Goal: Understand process/instructions: Learn how to perform a task or action

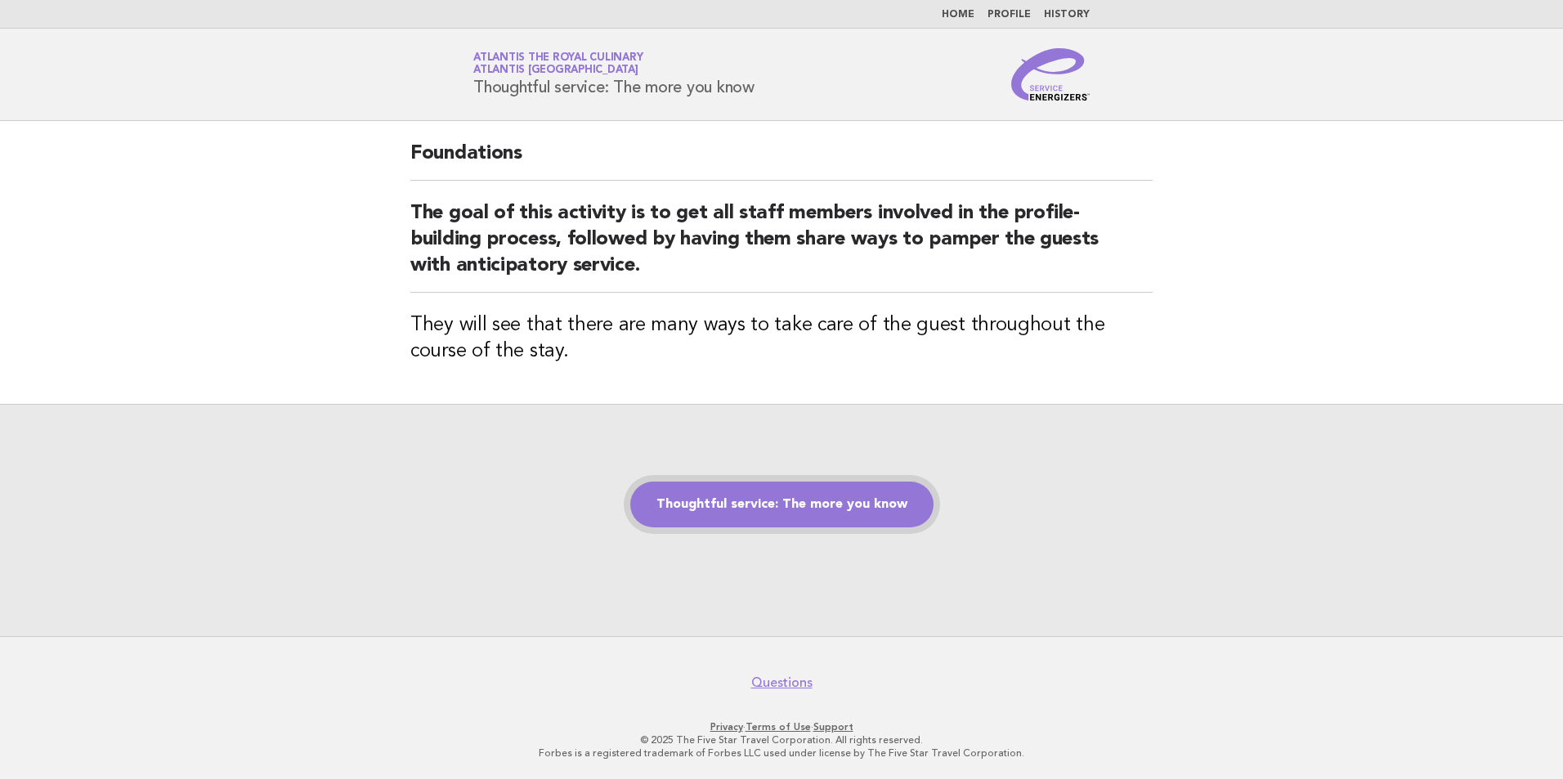
click at [778, 491] on link "Thoughtful service: The more you know" at bounding box center [781, 505] width 303 height 46
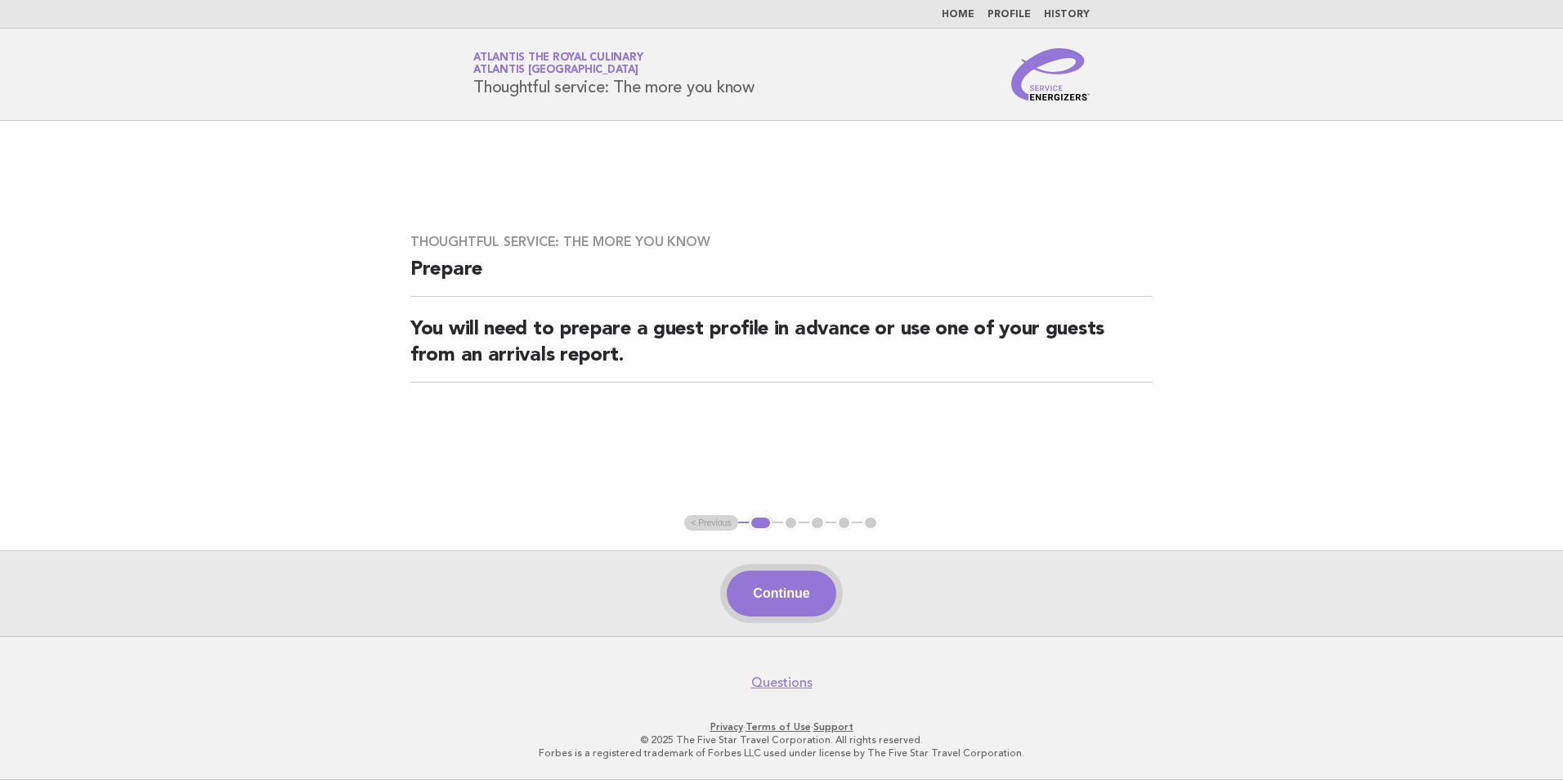
click at [791, 603] on button "Continue" at bounding box center [781, 594] width 109 height 46
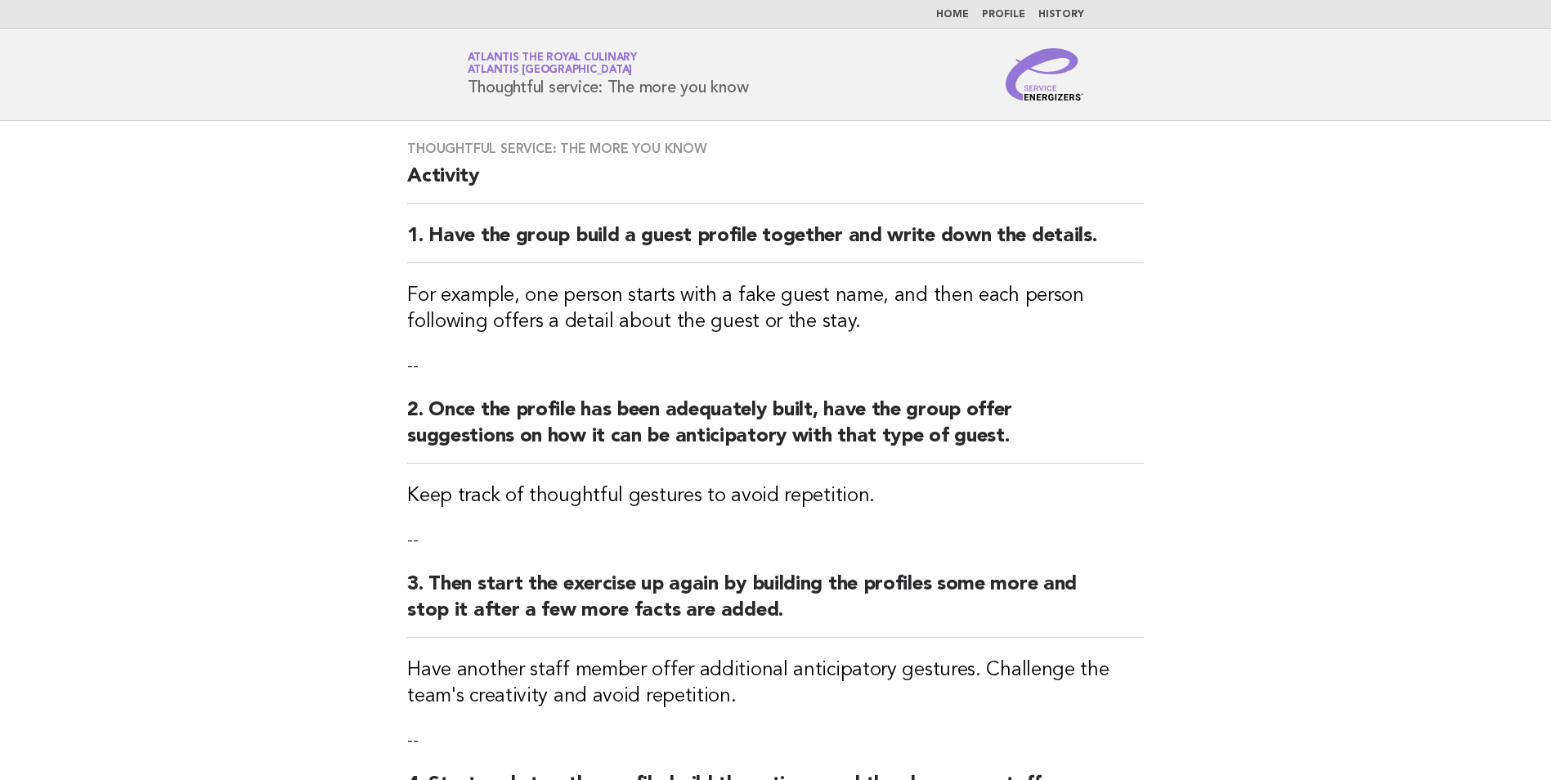
scroll to position [408, 0]
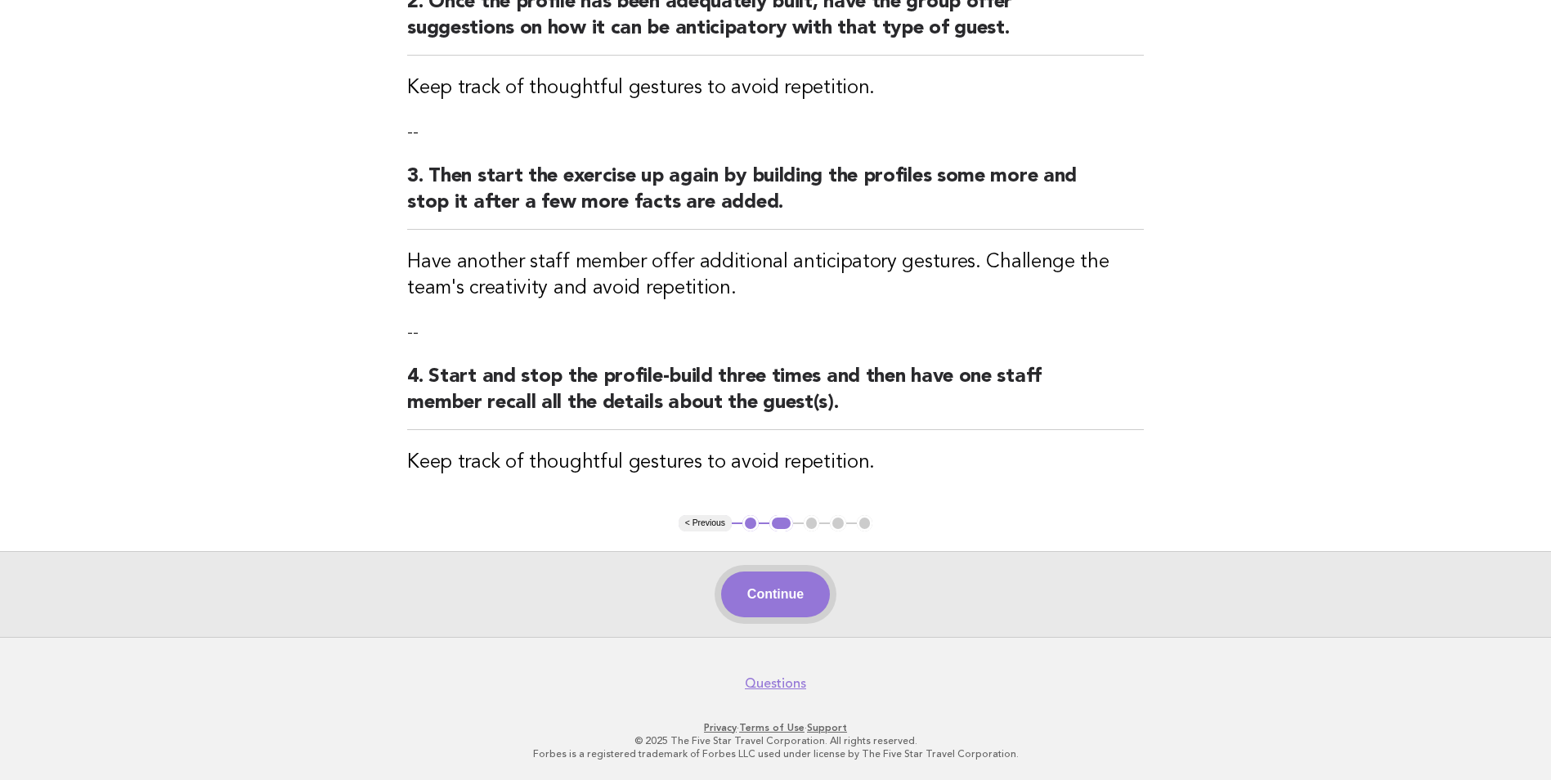
click at [767, 603] on button "Continue" at bounding box center [775, 594] width 109 height 46
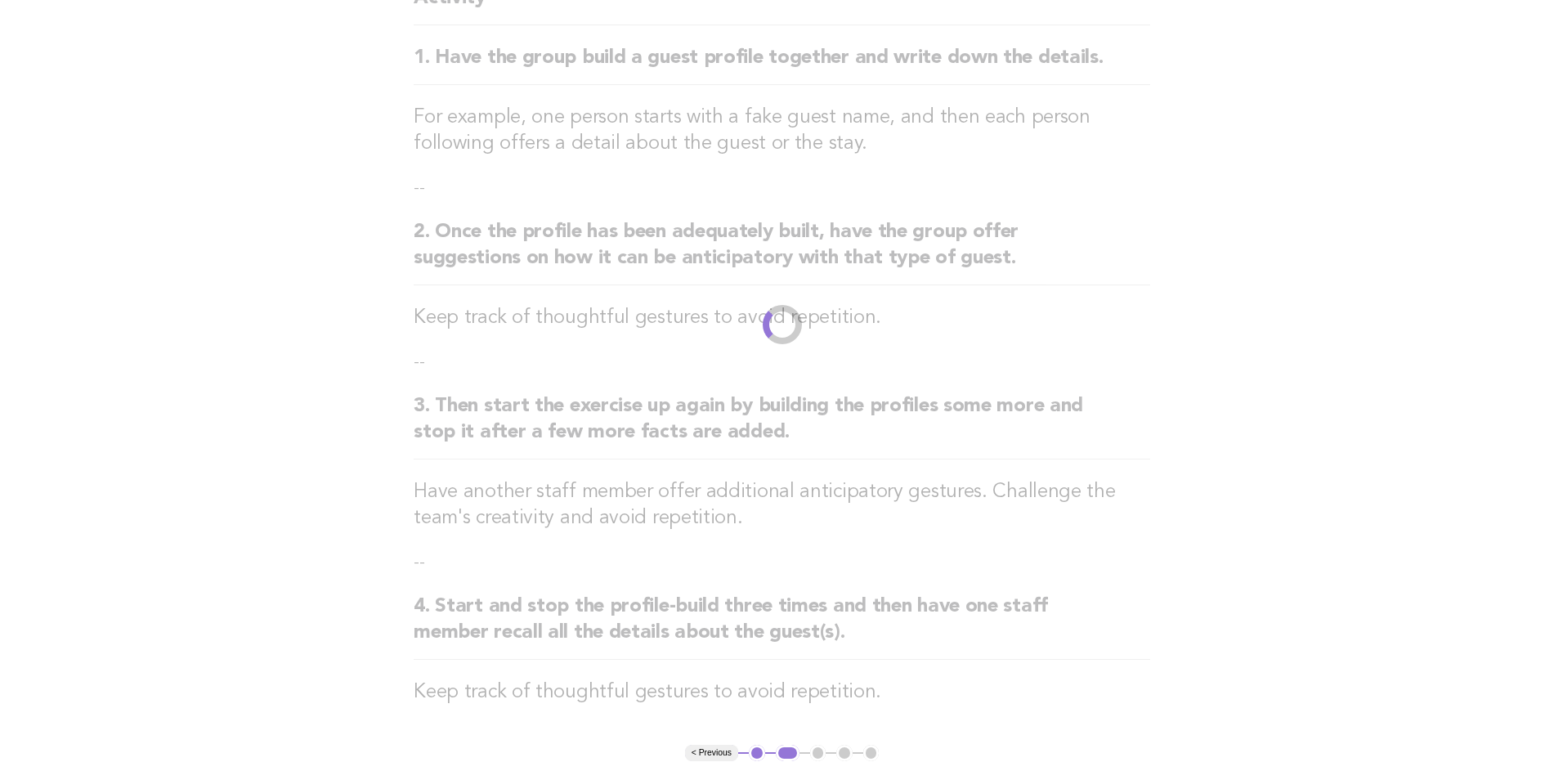
scroll to position [0, 0]
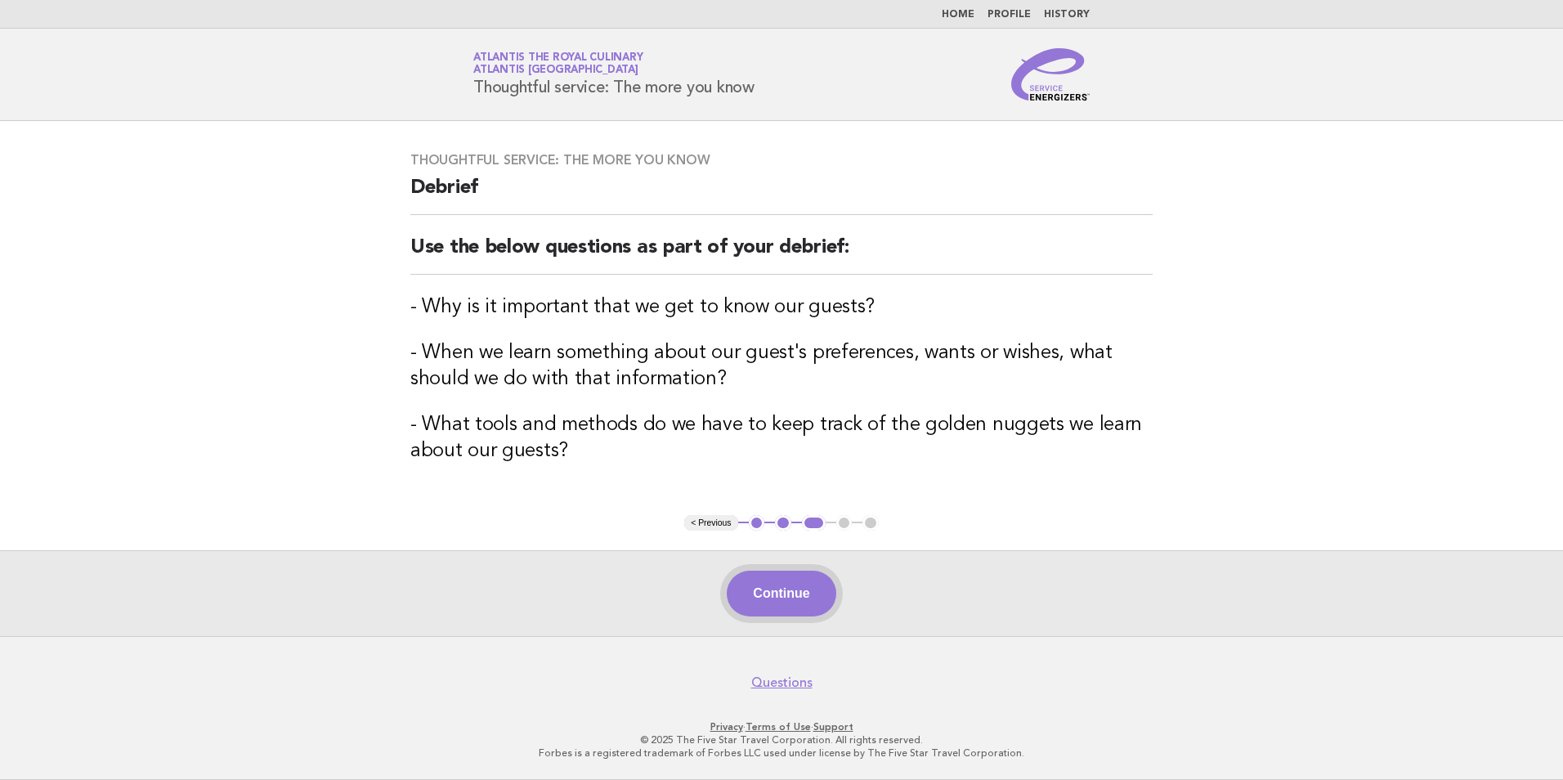
click at [786, 597] on button "Continue" at bounding box center [781, 594] width 109 height 46
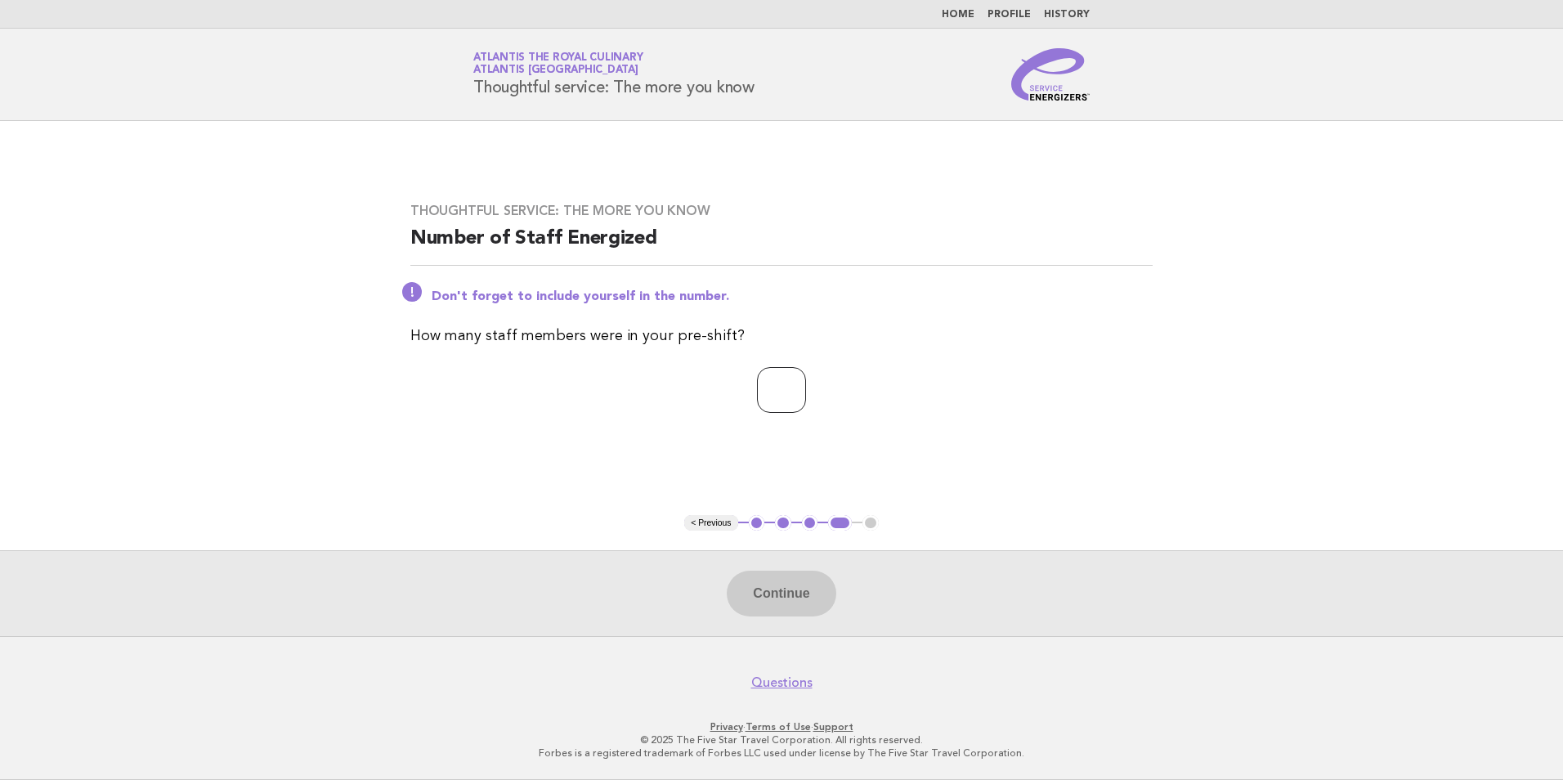
click at [806, 387] on input "*" at bounding box center [781, 390] width 49 height 46
click at [806, 386] on input "*" at bounding box center [781, 390] width 49 height 46
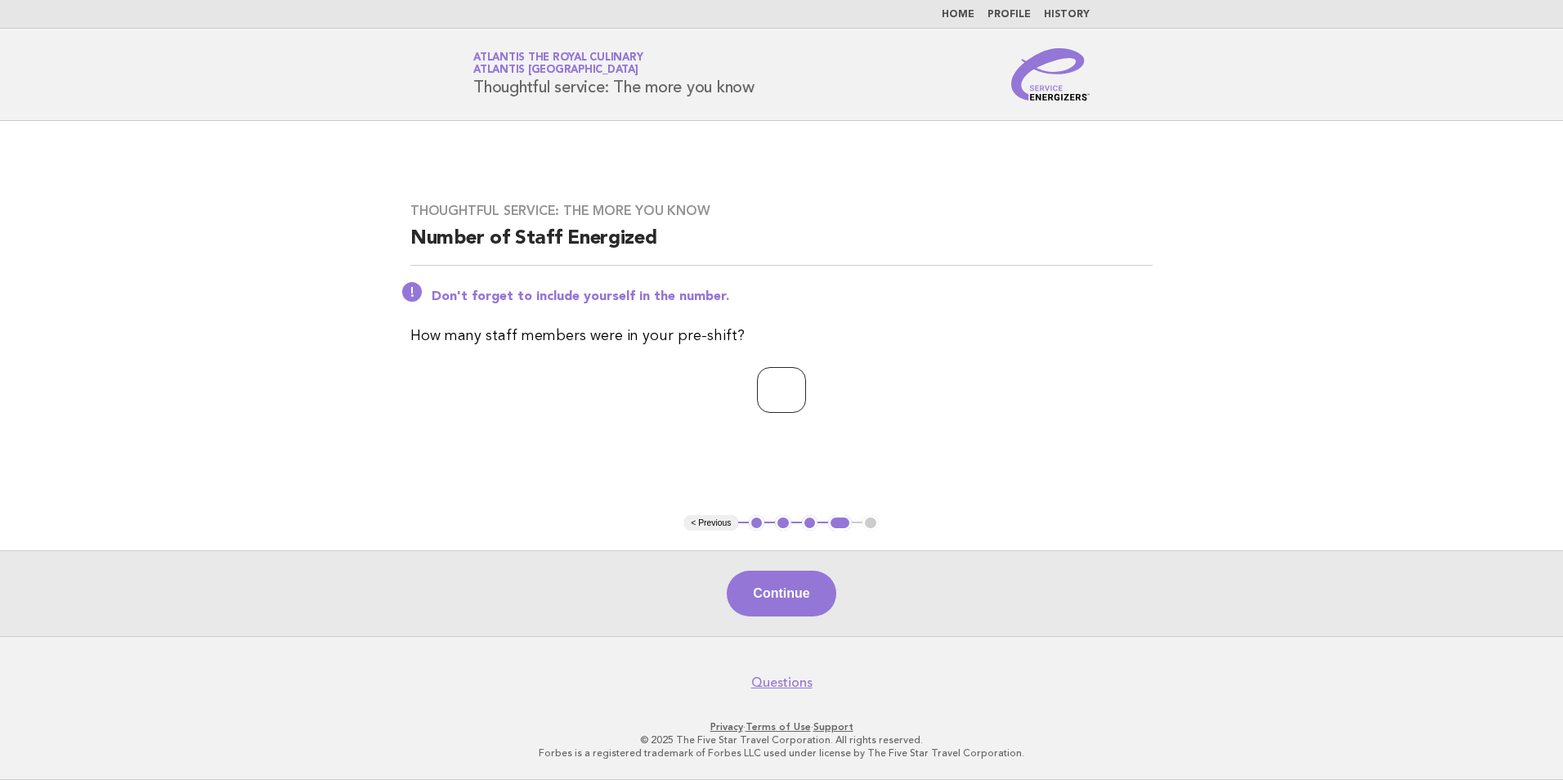
click at [806, 386] on input "*" at bounding box center [781, 390] width 49 height 46
type input "**"
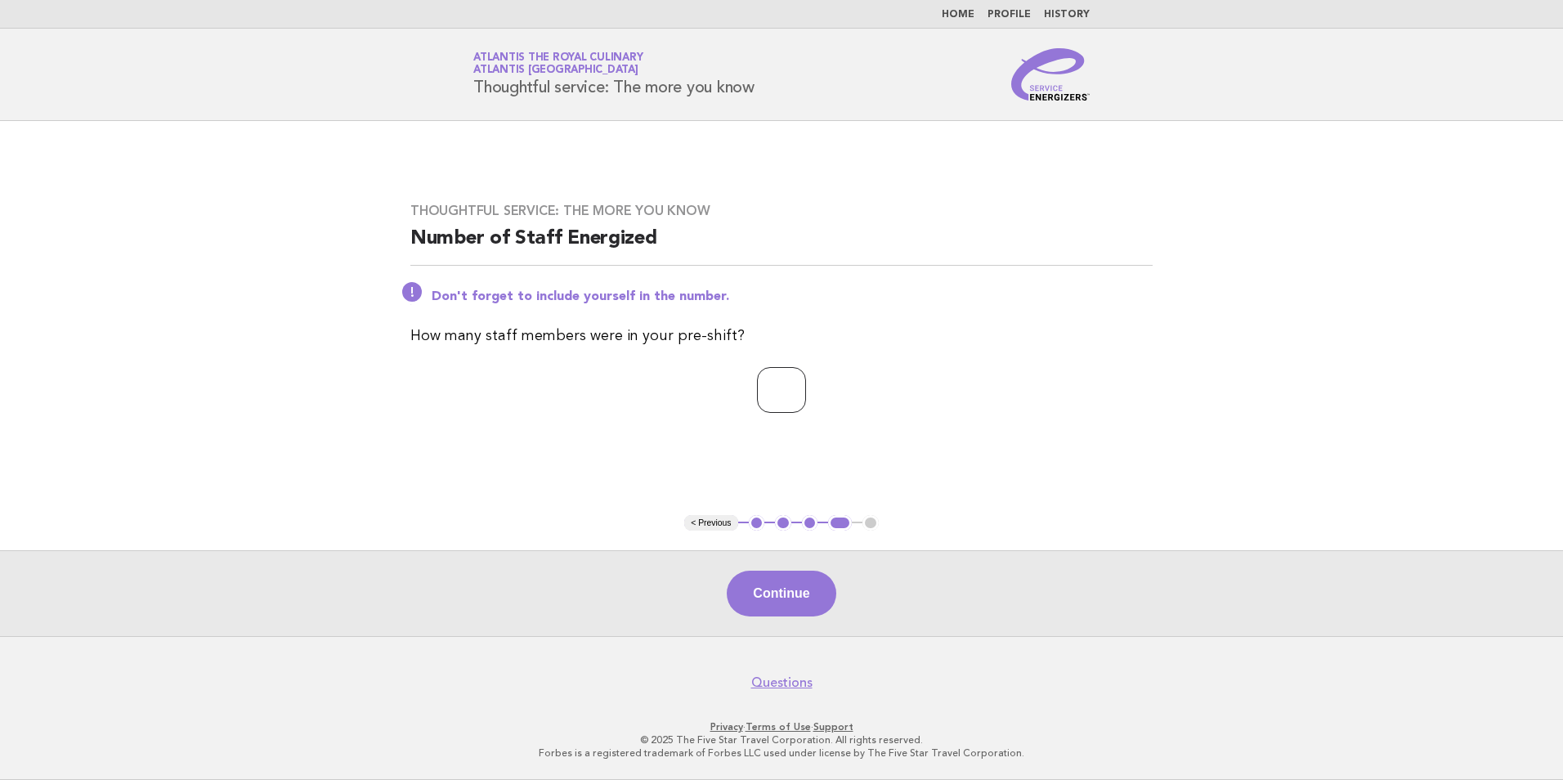
click at [806, 386] on input "**" at bounding box center [781, 390] width 49 height 46
click at [749, 580] on button "Continue" at bounding box center [781, 594] width 109 height 46
